Goal: Information Seeking & Learning: Learn about a topic

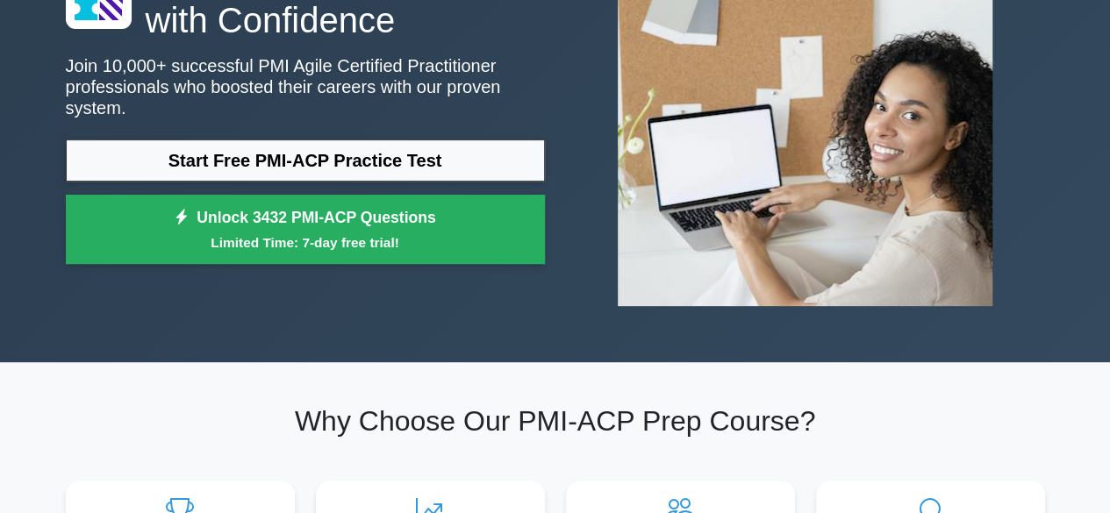
scroll to position [88, 0]
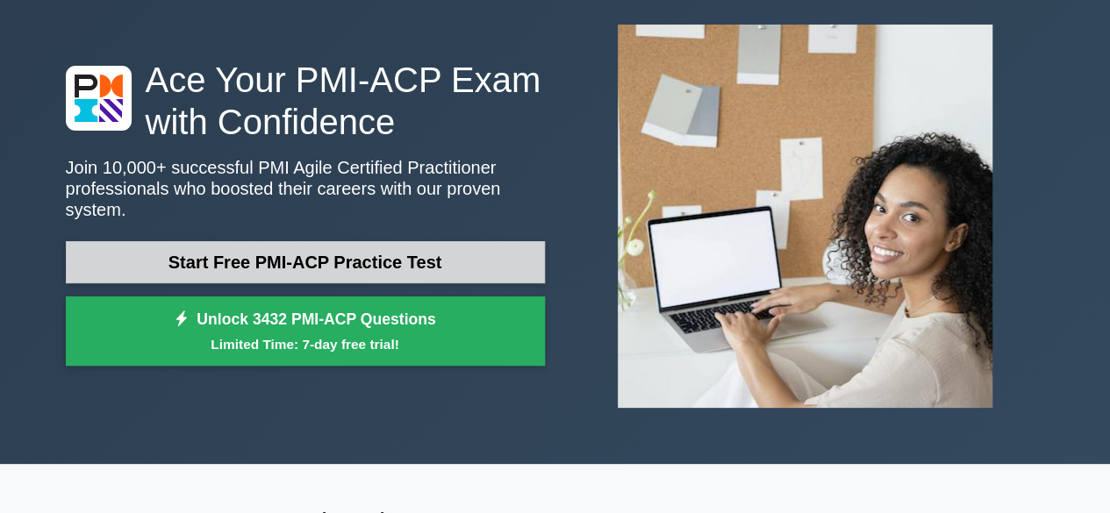
click at [323, 260] on link "Start Free PMI-ACP Practice Test" at bounding box center [305, 262] width 479 height 42
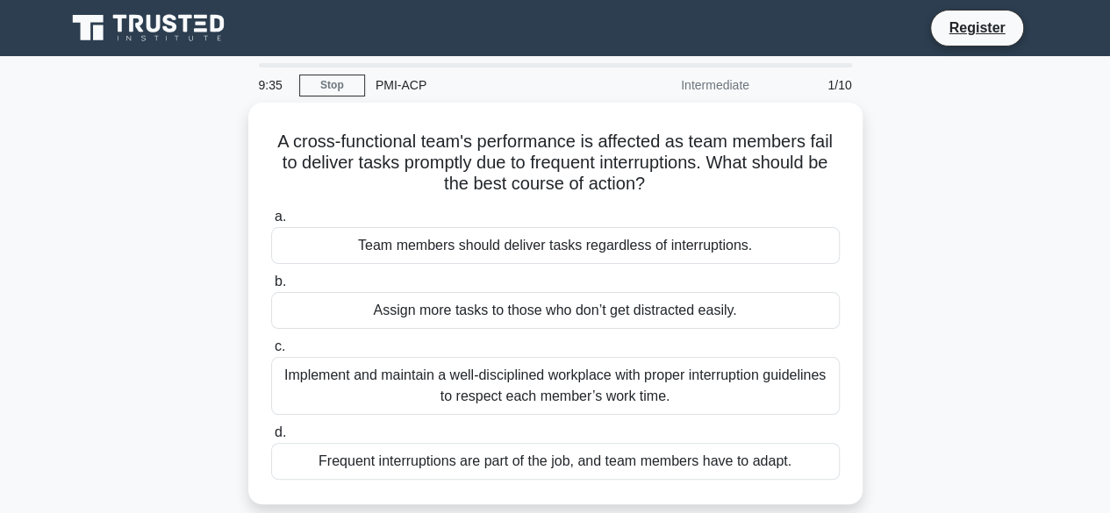
scroll to position [88, 0]
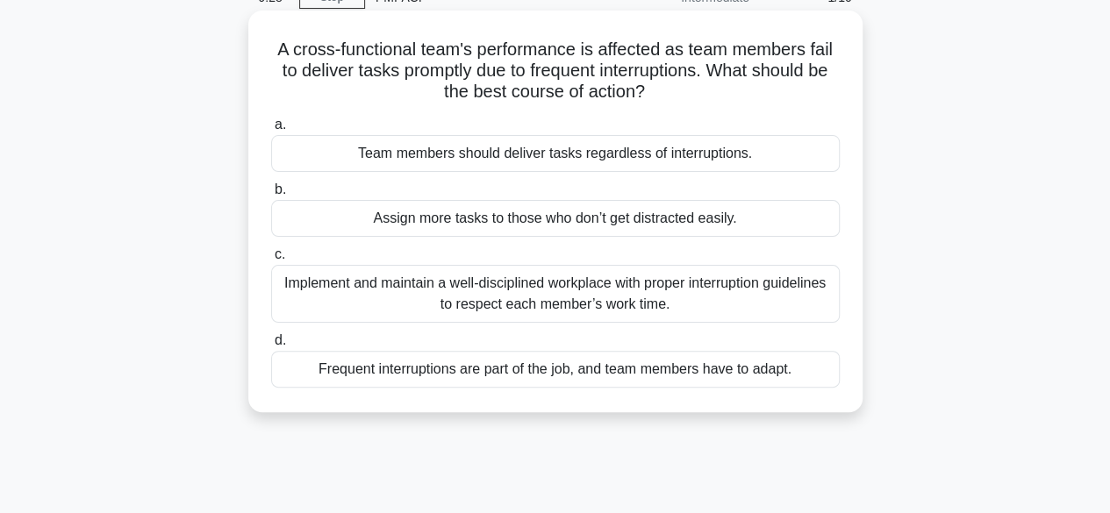
click at [695, 301] on div "Implement and maintain a well-disciplined workplace with proper interruption gu…" at bounding box center [555, 294] width 569 height 58
click at [271, 261] on input "c. Implement and maintain a well-disciplined workplace with proper interruption…" at bounding box center [271, 254] width 0 height 11
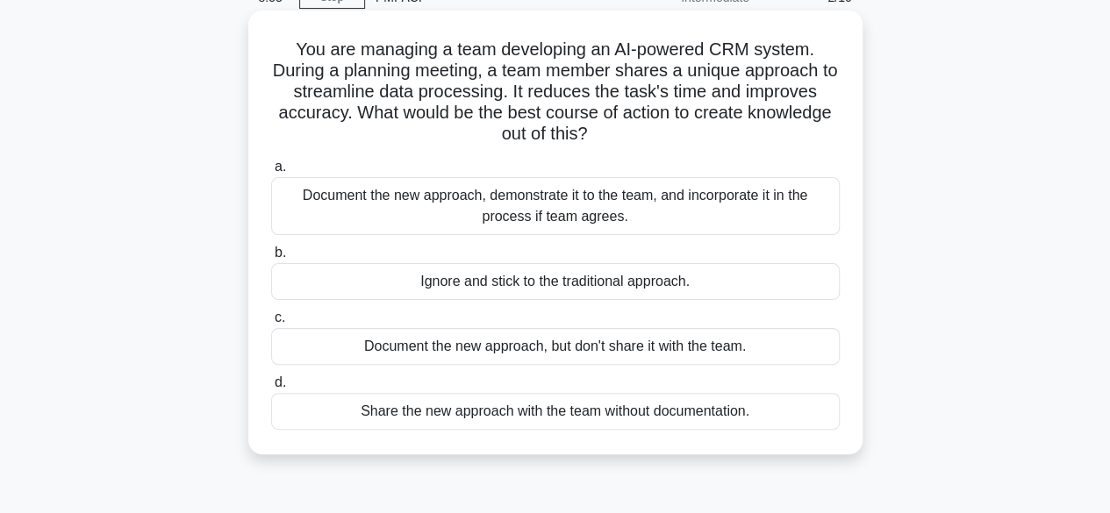
click at [370, 214] on div "Document the new approach, demonstrate it to the team, and incorporate it in th…" at bounding box center [555, 206] width 569 height 58
click at [271, 173] on input "a. Document the new approach, demonstrate it to the team, and incorporate it in…" at bounding box center [271, 166] width 0 height 11
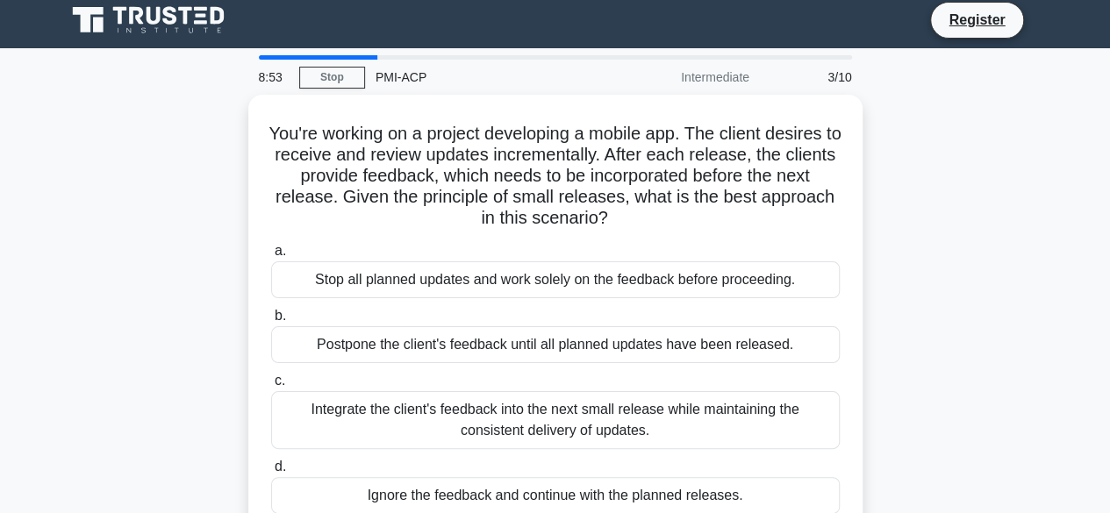
scroll to position [0, 0]
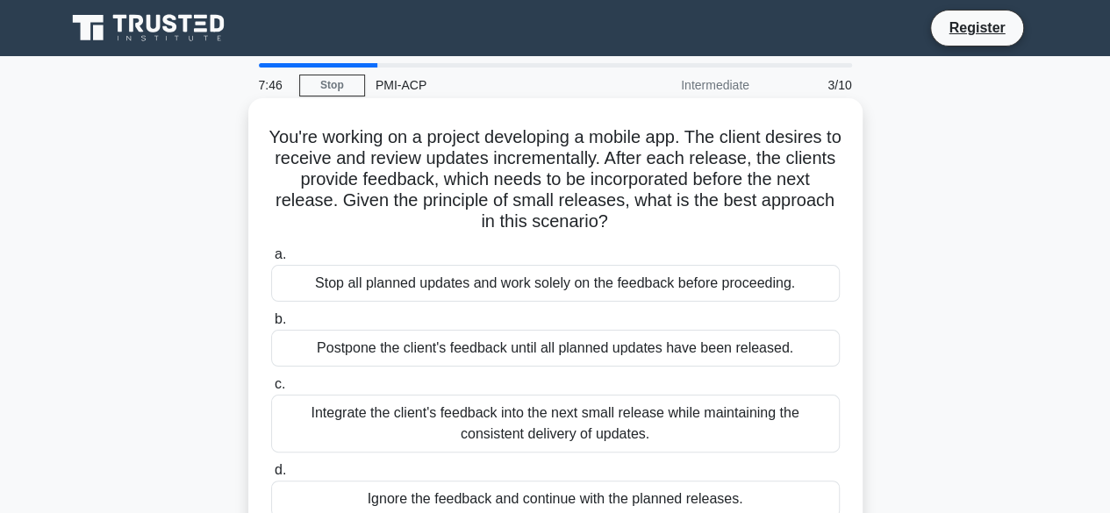
click at [533, 433] on div "Integrate the client's feedback into the next small release while maintaining t…" at bounding box center [555, 424] width 569 height 58
click at [271, 390] on input "c. Integrate the client's feedback into the next small release while maintainin…" at bounding box center [271, 384] width 0 height 11
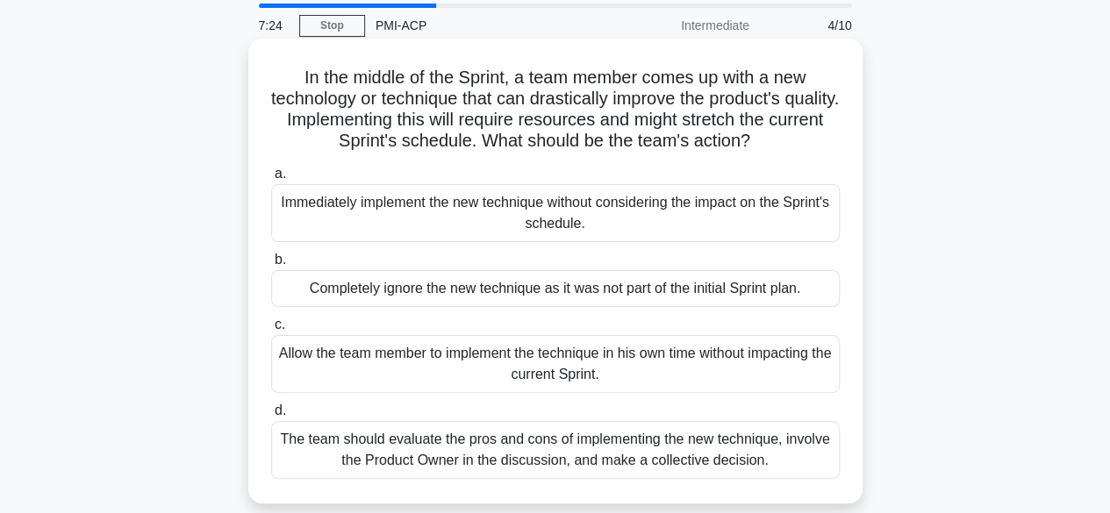
scroll to position [88, 0]
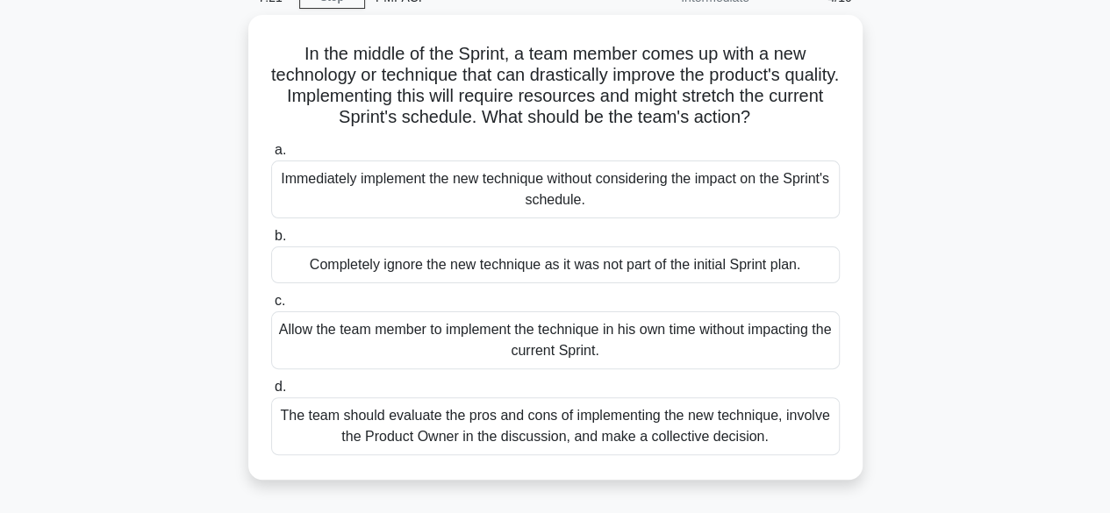
click at [673, 437] on div "The team should evaluate the pros and cons of implementing the new technique, i…" at bounding box center [555, 426] width 569 height 58
click at [271, 393] on input "d. The team should evaluate the pros and cons of implementing the new technique…" at bounding box center [271, 387] width 0 height 11
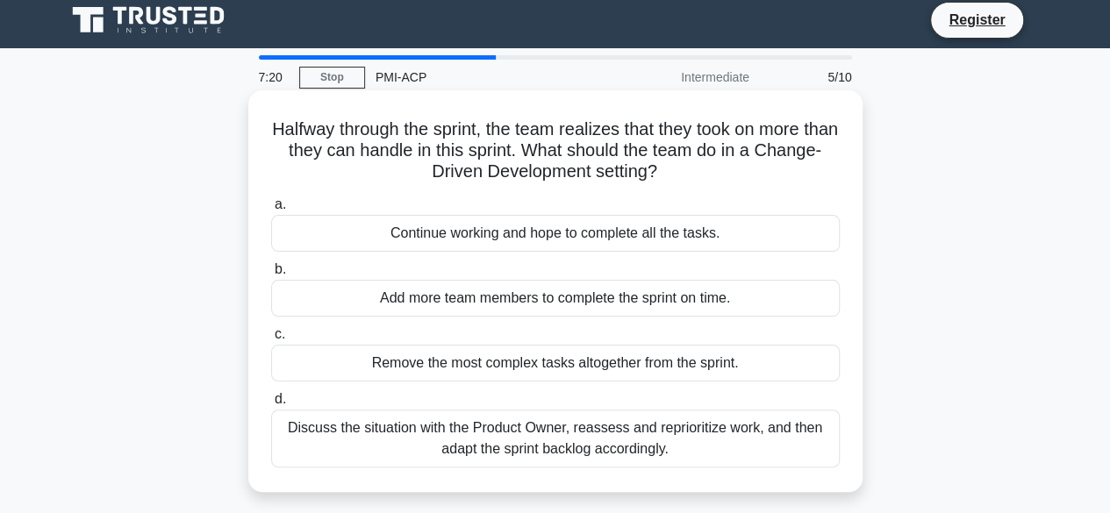
scroll to position [0, 0]
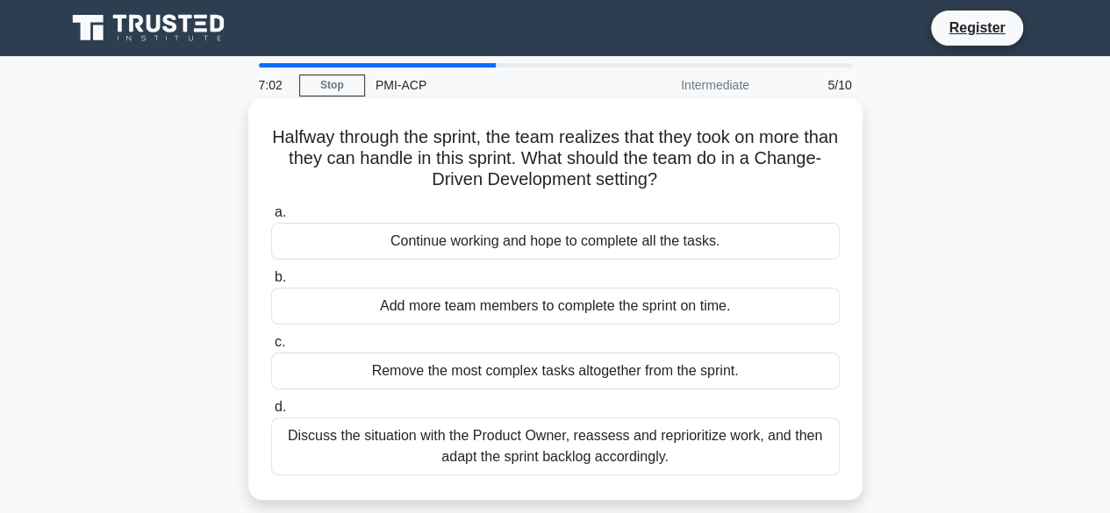
click at [672, 462] on div "Discuss the situation with the Product Owner, reassess and reprioritize work, a…" at bounding box center [555, 447] width 569 height 58
click at [271, 413] on input "d. Discuss the situation with the Product Owner, reassess and reprioritize work…" at bounding box center [271, 407] width 0 height 11
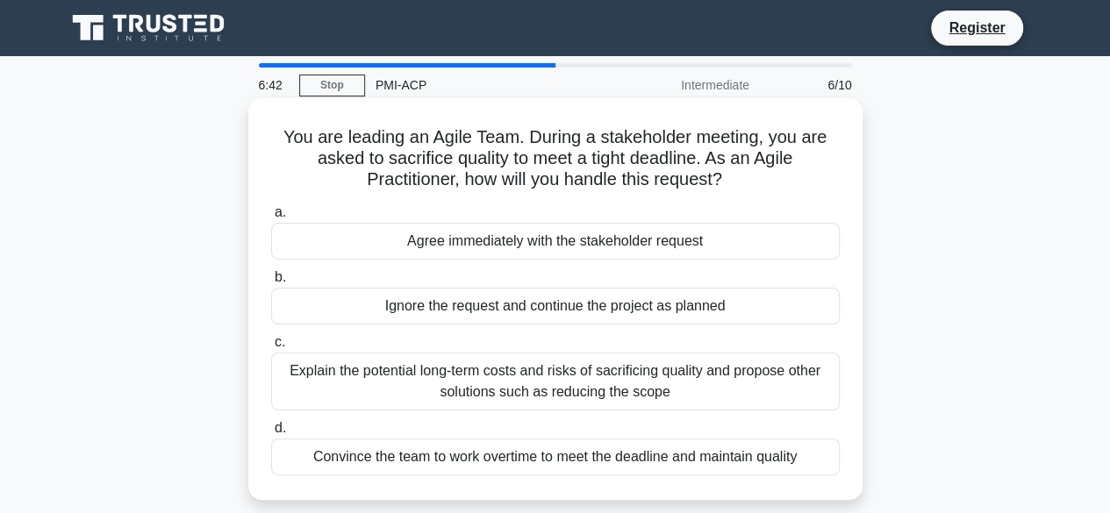
click at [427, 380] on div "Explain the potential long-term costs and risks of sacrificing quality and prop…" at bounding box center [555, 382] width 569 height 58
click at [271, 348] on input "c. Explain the potential long-term costs and risks of sacrificing quality and p…" at bounding box center [271, 342] width 0 height 11
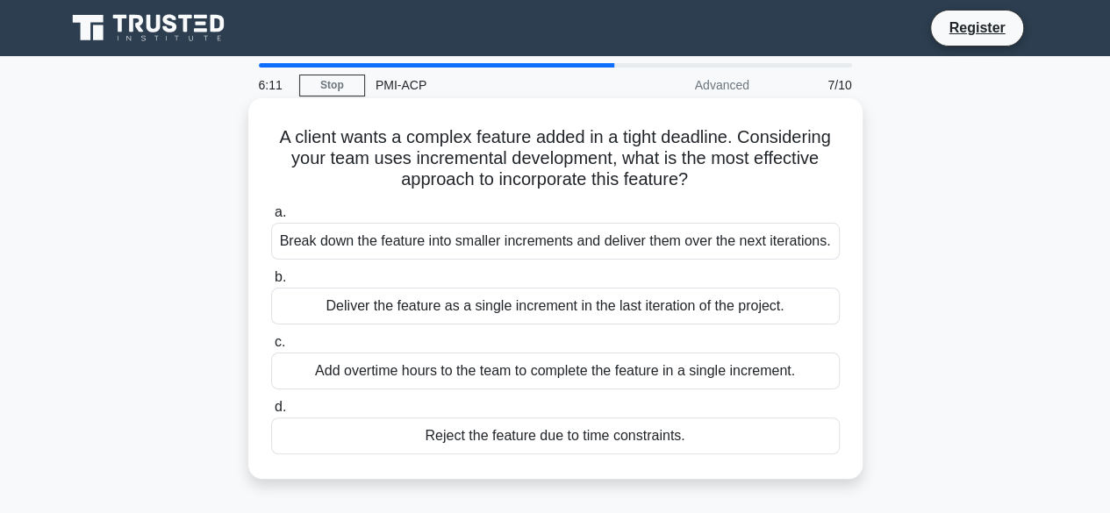
click at [686, 243] on div "Break down the feature into smaller increments and deliver them over the next i…" at bounding box center [555, 241] width 569 height 37
click at [271, 218] on input "a. Break down the feature into smaller increments and deliver them over the nex…" at bounding box center [271, 212] width 0 height 11
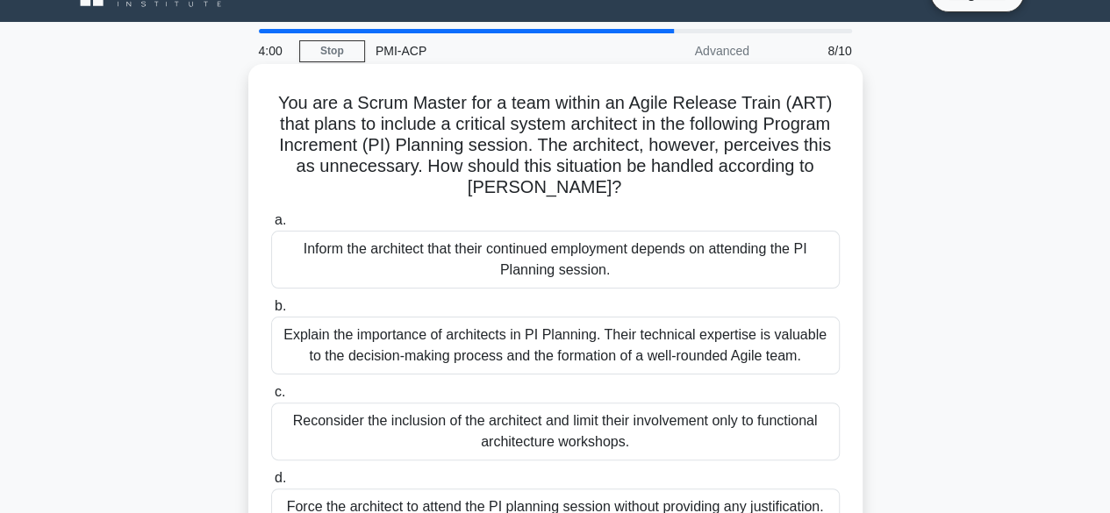
scroll to position [88, 0]
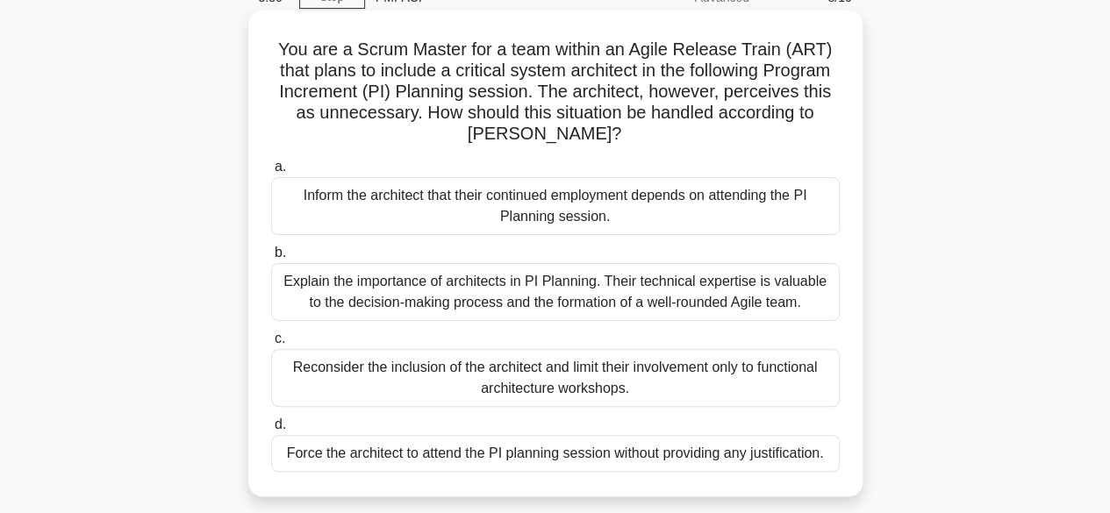
click at [539, 306] on div "Explain the importance of architects in PI Planning. Their technical expertise …" at bounding box center [555, 292] width 569 height 58
click at [271, 259] on input "b. Explain the importance of architects in PI Planning. Their technical experti…" at bounding box center [271, 252] width 0 height 11
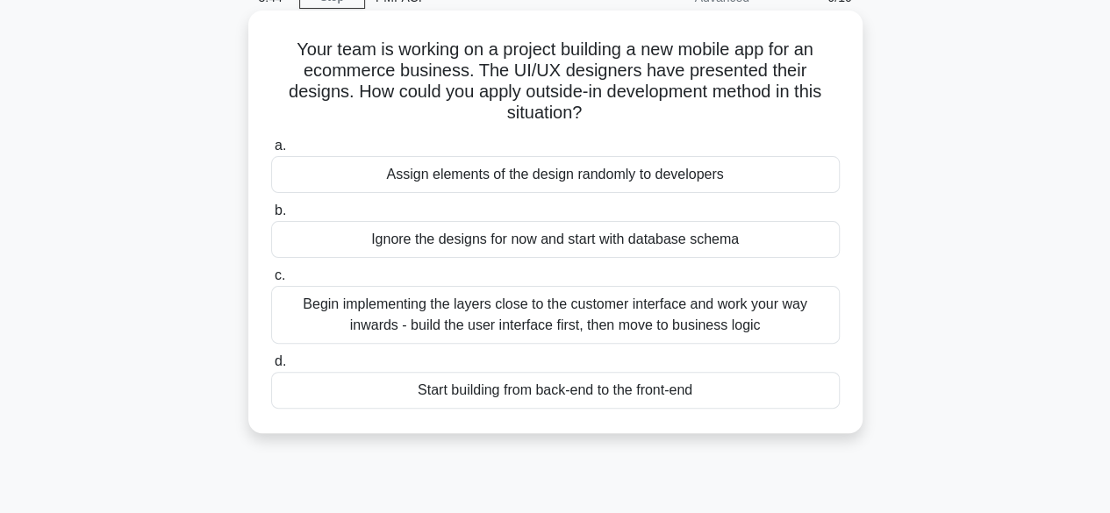
click at [517, 325] on div "Begin implementing the layers close to the customer interface and work your way…" at bounding box center [555, 315] width 569 height 58
click at [271, 282] on input "c. Begin implementing the layers close to the customer interface and work your …" at bounding box center [271, 275] width 0 height 11
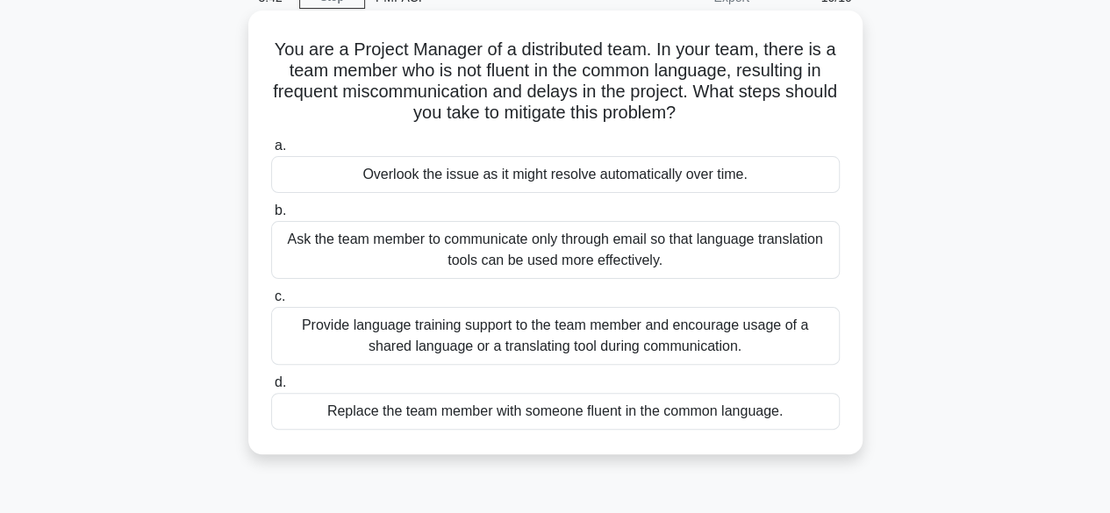
click at [502, 347] on div "Provide language training support to the team member and encourage usage of a s…" at bounding box center [555, 336] width 569 height 58
click at [271, 303] on input "c. Provide language training support to the team member and encourage usage of …" at bounding box center [271, 296] width 0 height 11
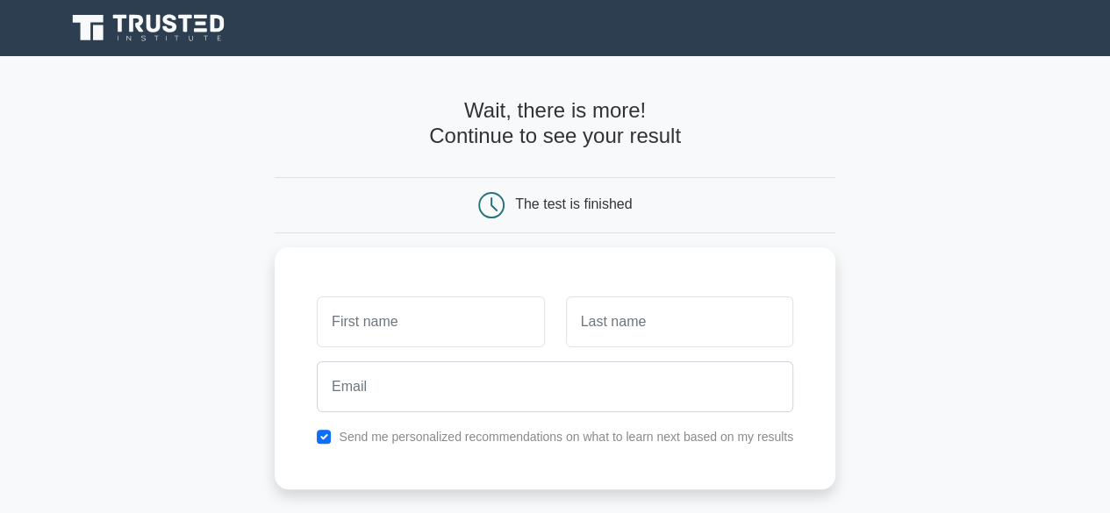
type input "G"
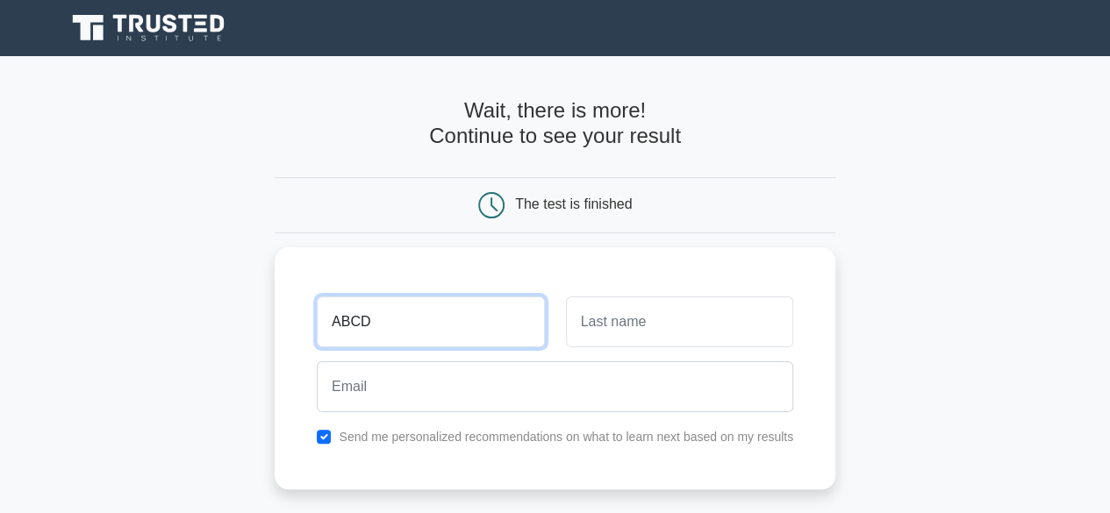
type input "ABCD"
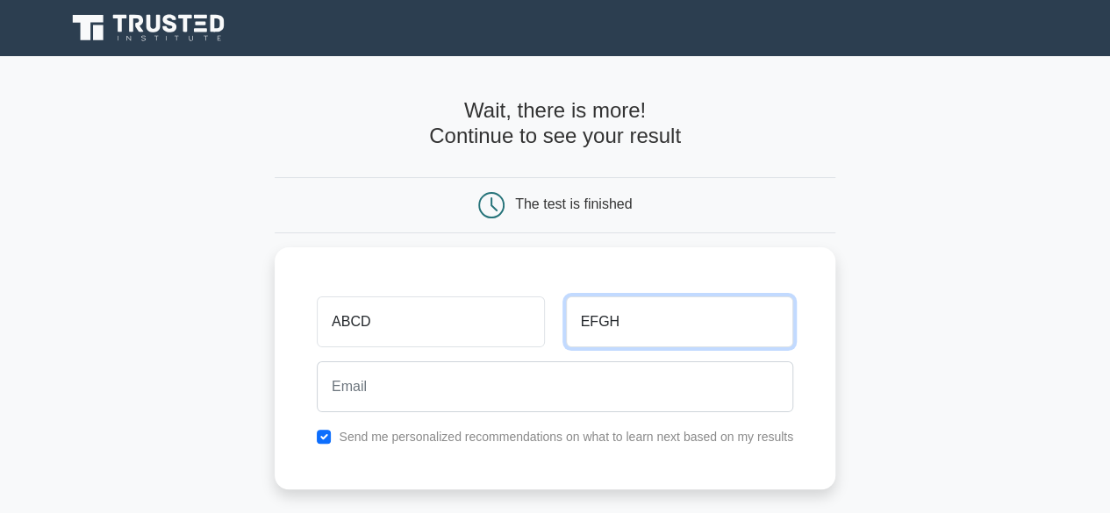
type input "EFGH"
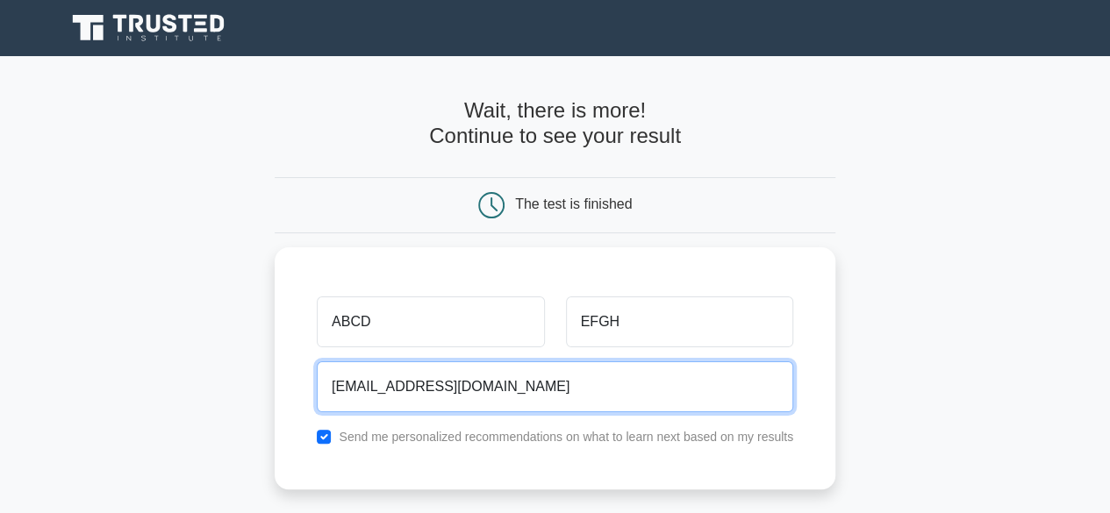
type input "entergopal01@gmail.com"
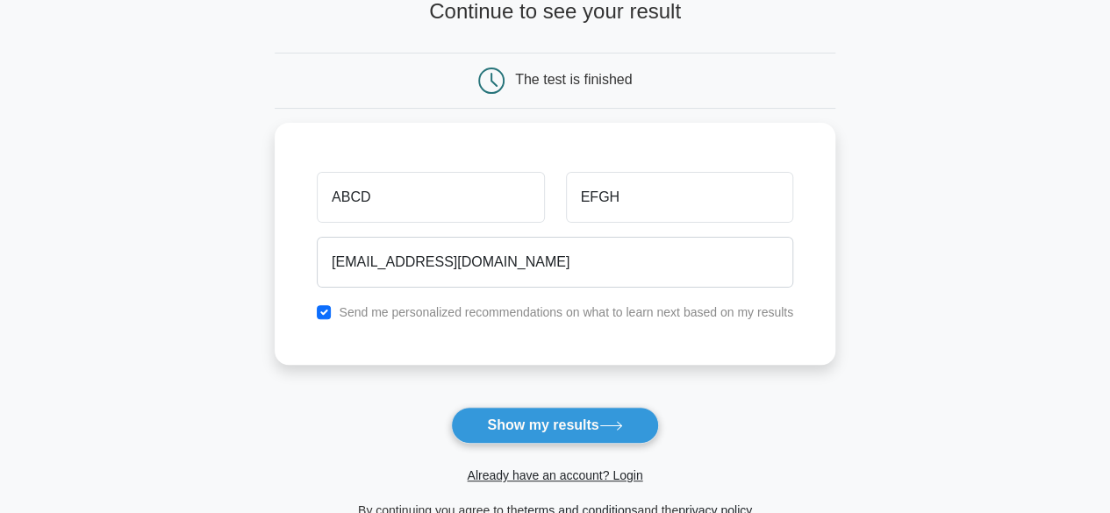
scroll to position [175, 0]
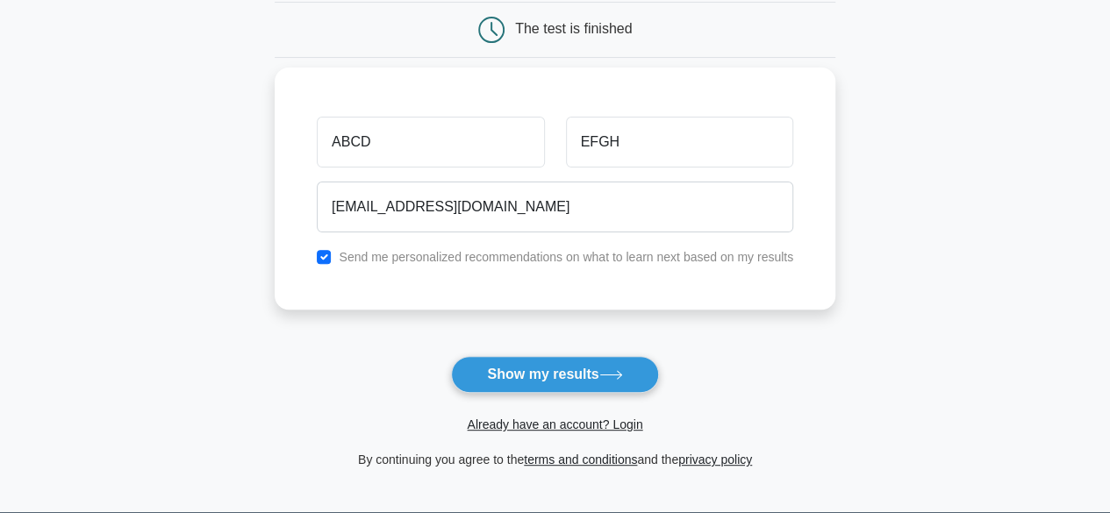
click at [383, 254] on label "Send me personalized recommendations on what to learn next based on my results" at bounding box center [566, 257] width 455 height 14
click at [325, 257] on input "checkbox" at bounding box center [324, 257] width 14 height 14
checkbox input "false"
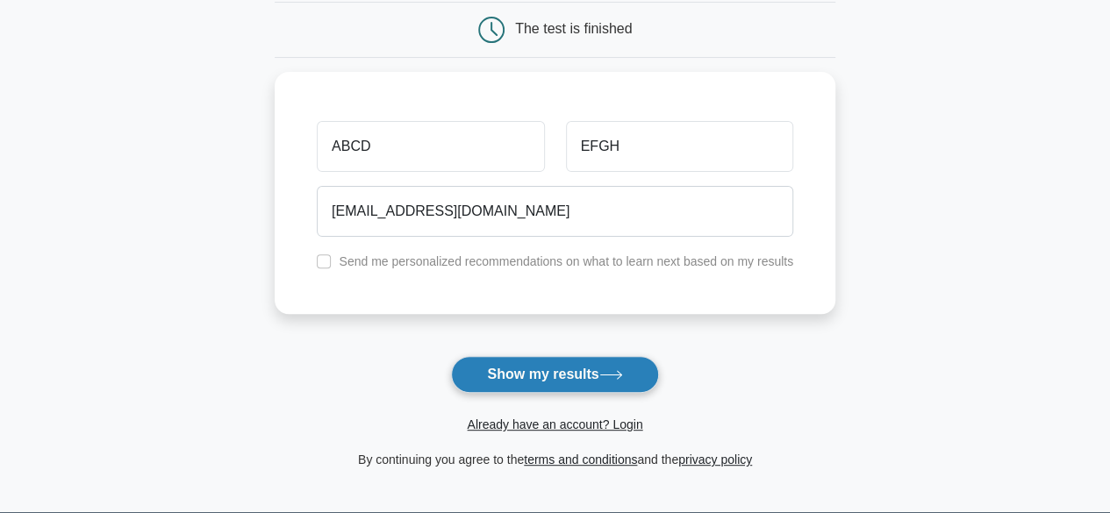
click at [551, 369] on button "Show my results" at bounding box center [554, 374] width 207 height 37
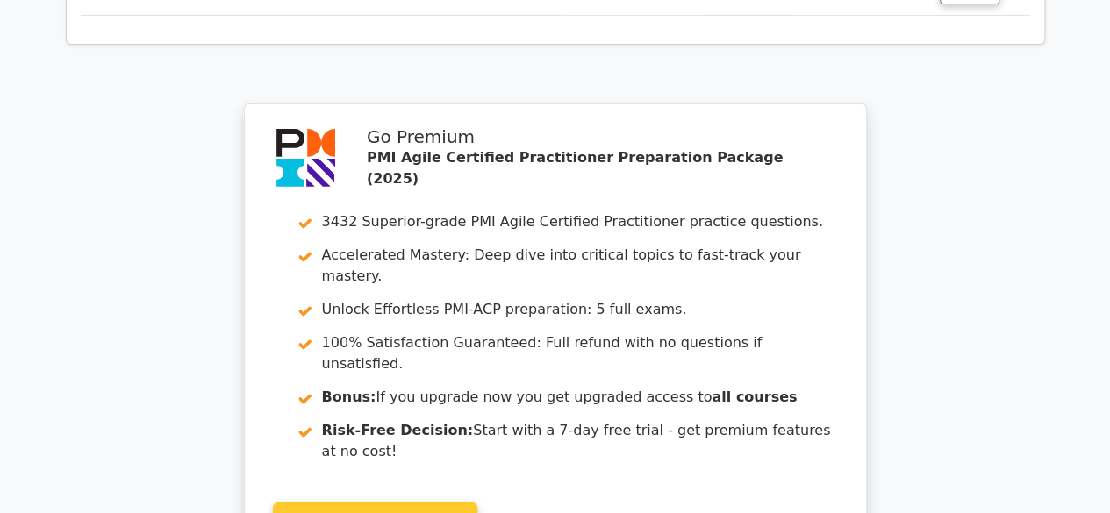
scroll to position [3071, 0]
